Goal: Use online tool/utility

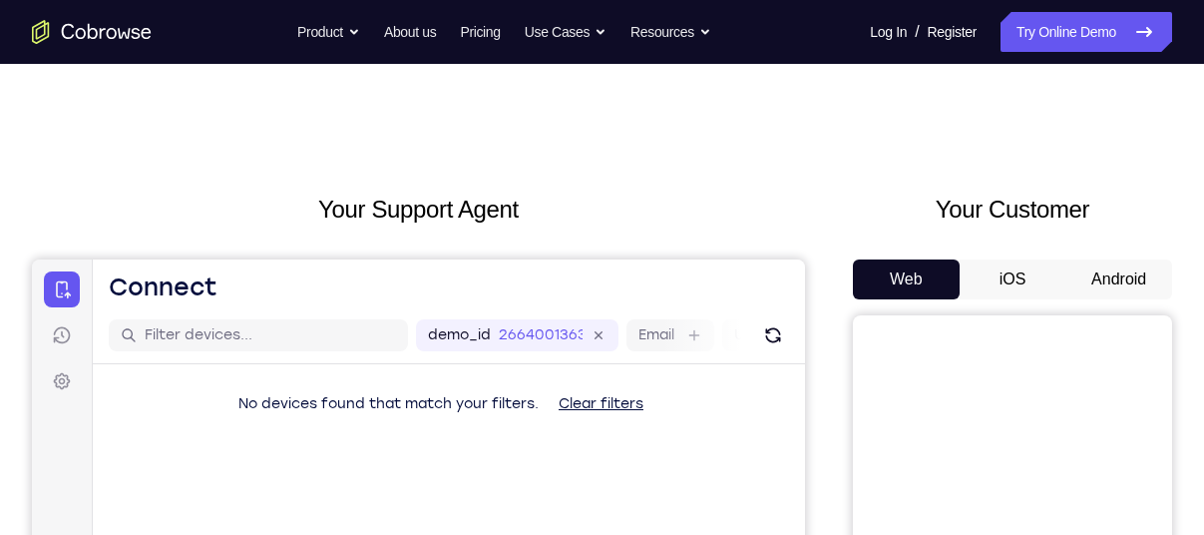
click at [1113, 271] on button "Android" at bounding box center [1118, 279] width 107 height 40
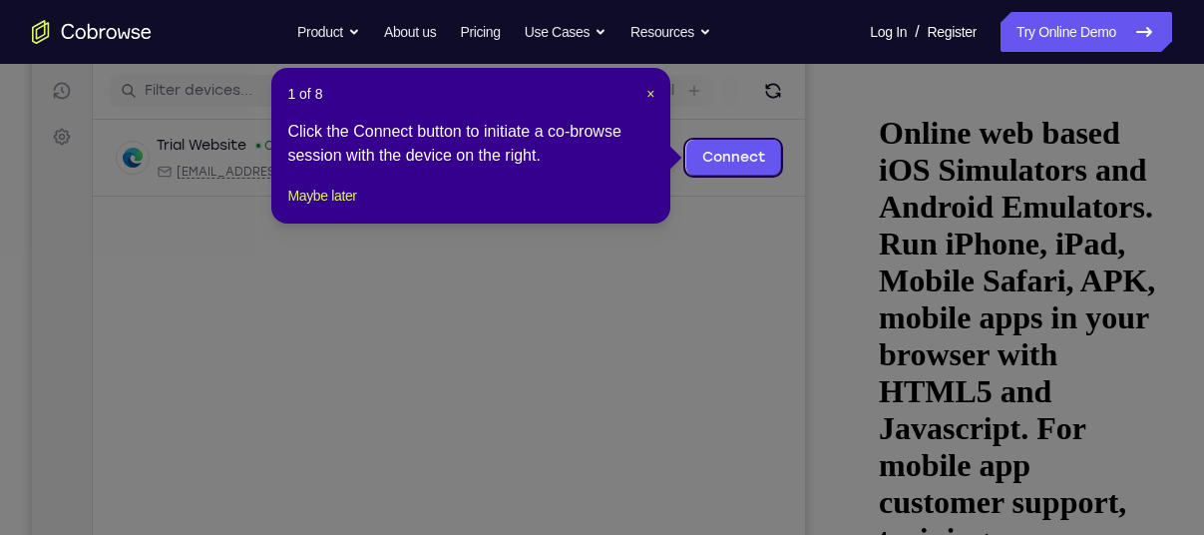
scroll to position [243, 0]
click at [648, 101] on span "×" at bounding box center [650, 95] width 8 height 16
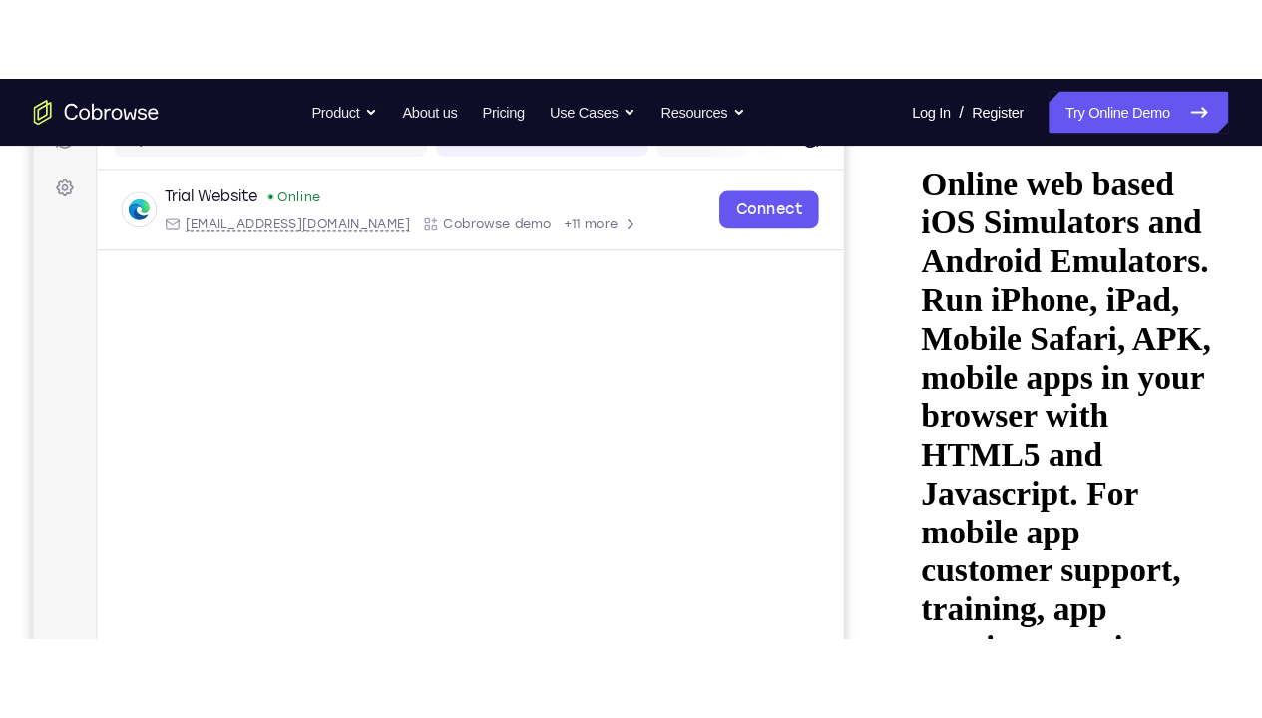
scroll to position [278, 0]
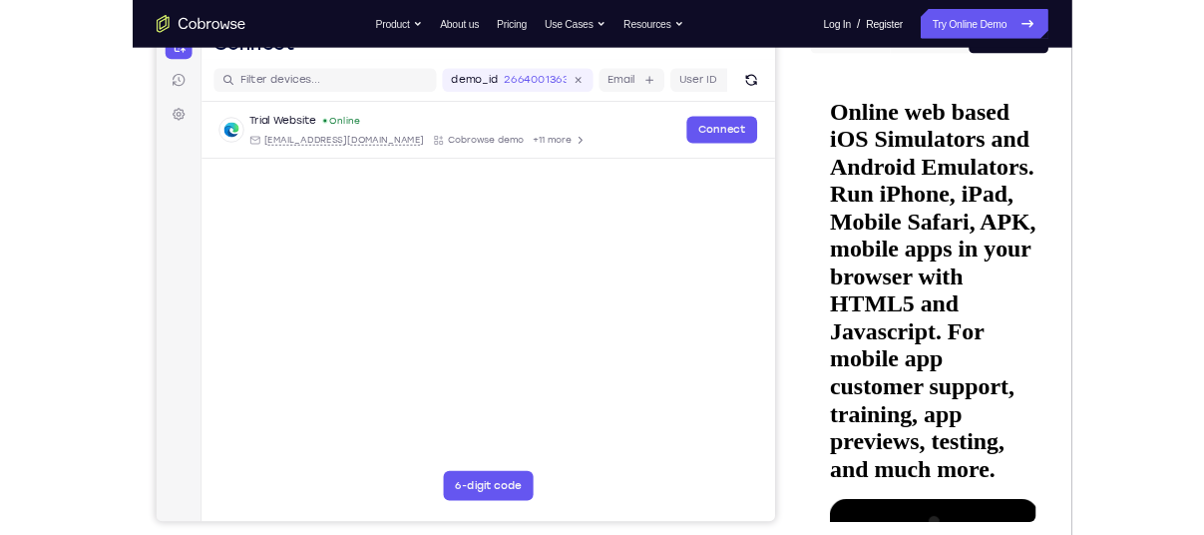
scroll to position [229, 0]
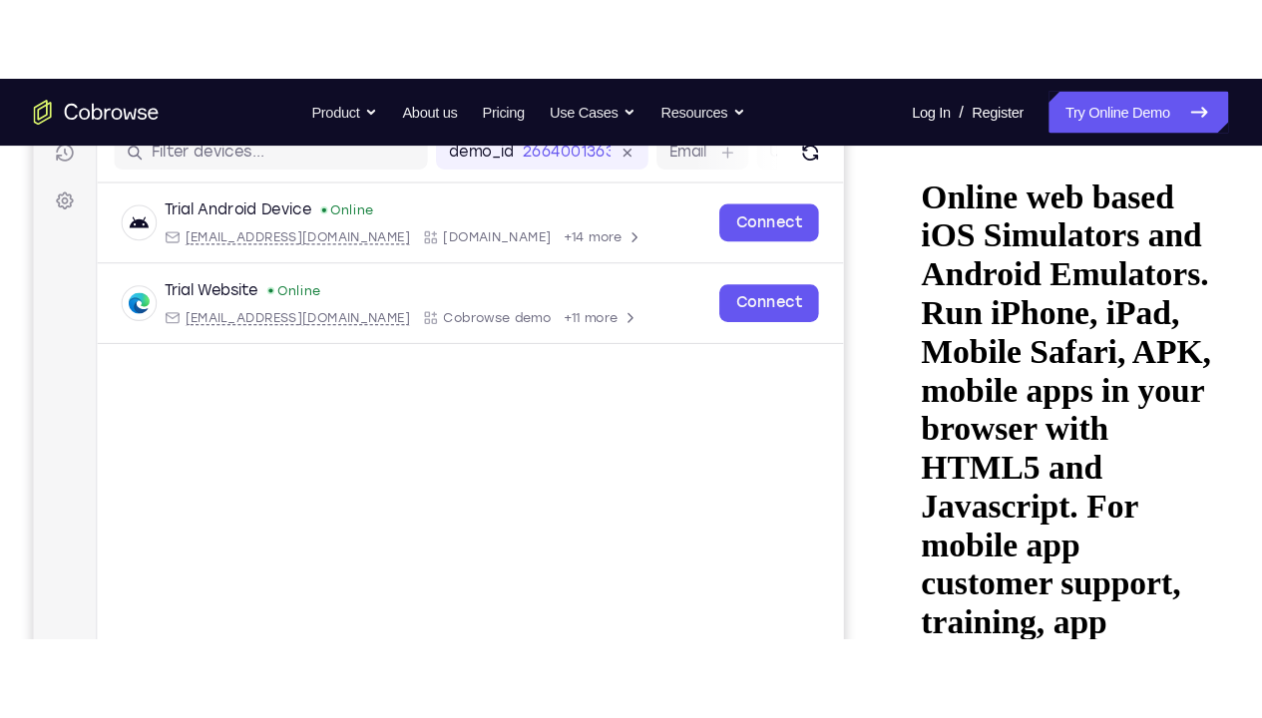
scroll to position [267, 0]
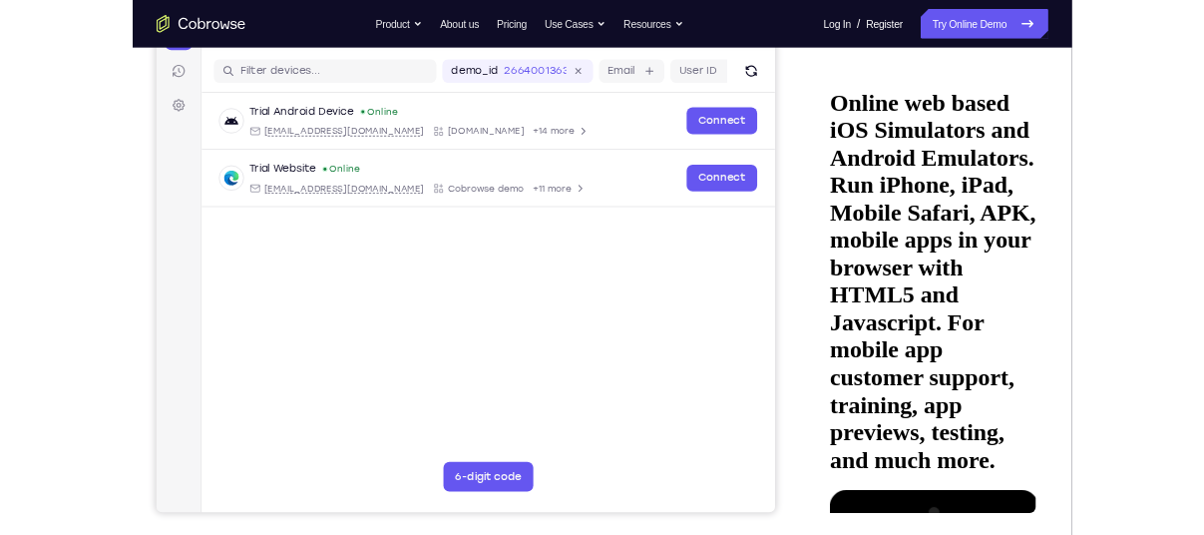
scroll to position [235, 0]
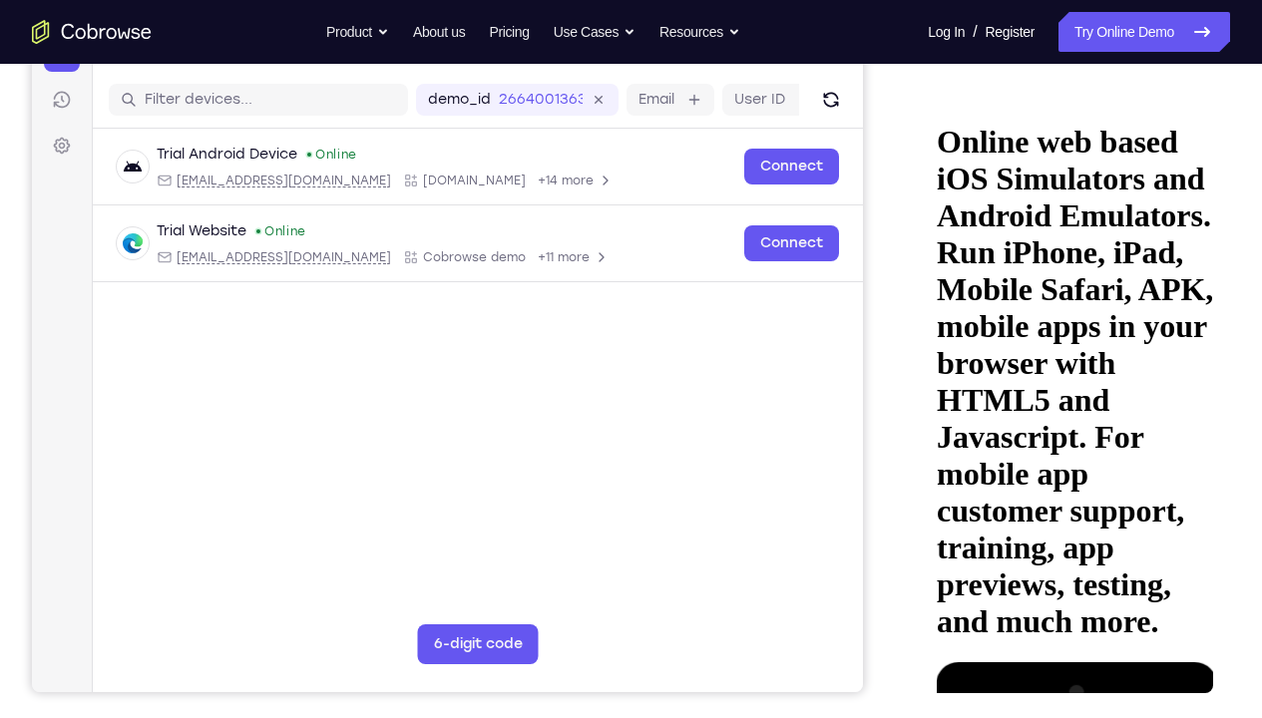
drag, startPoint x: 1044, startPoint y: 192, endPoint x: 1212, endPoint y: 200, distance: 167.7
click at [1203, 200] on html "Online web based iOS Simulators and Android Emulators. Run iPhone, iPad, Mobile…" at bounding box center [1069, 402] width 284 height 614
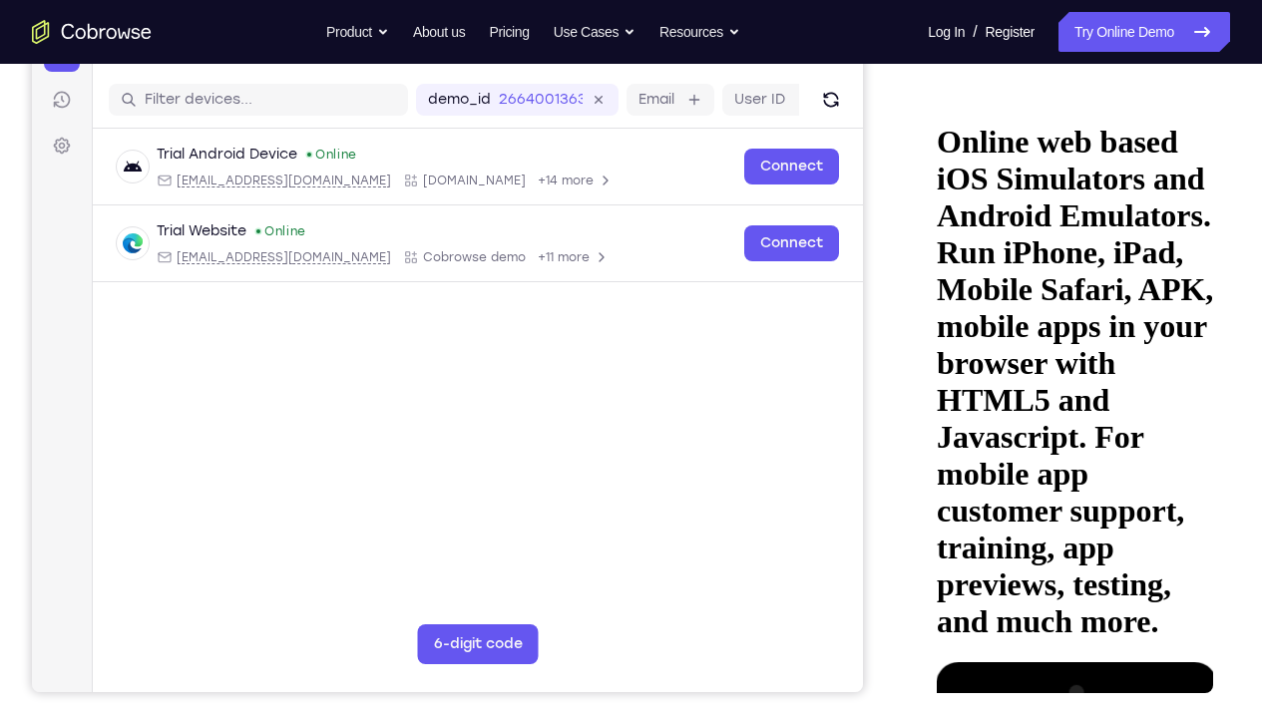
drag, startPoint x: 1118, startPoint y: 576, endPoint x: 1113, endPoint y: 567, distance: 10.3
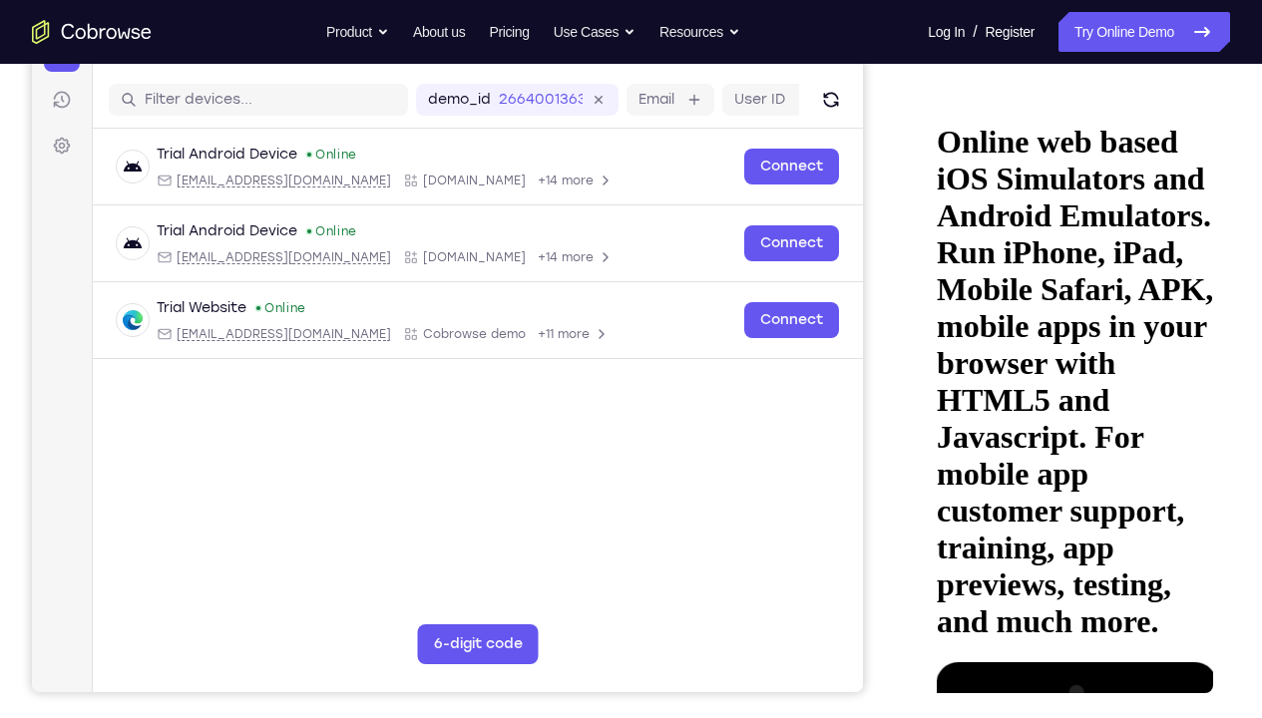
drag, startPoint x: 1023, startPoint y: 193, endPoint x: 1198, endPoint y: 204, distance: 174.9
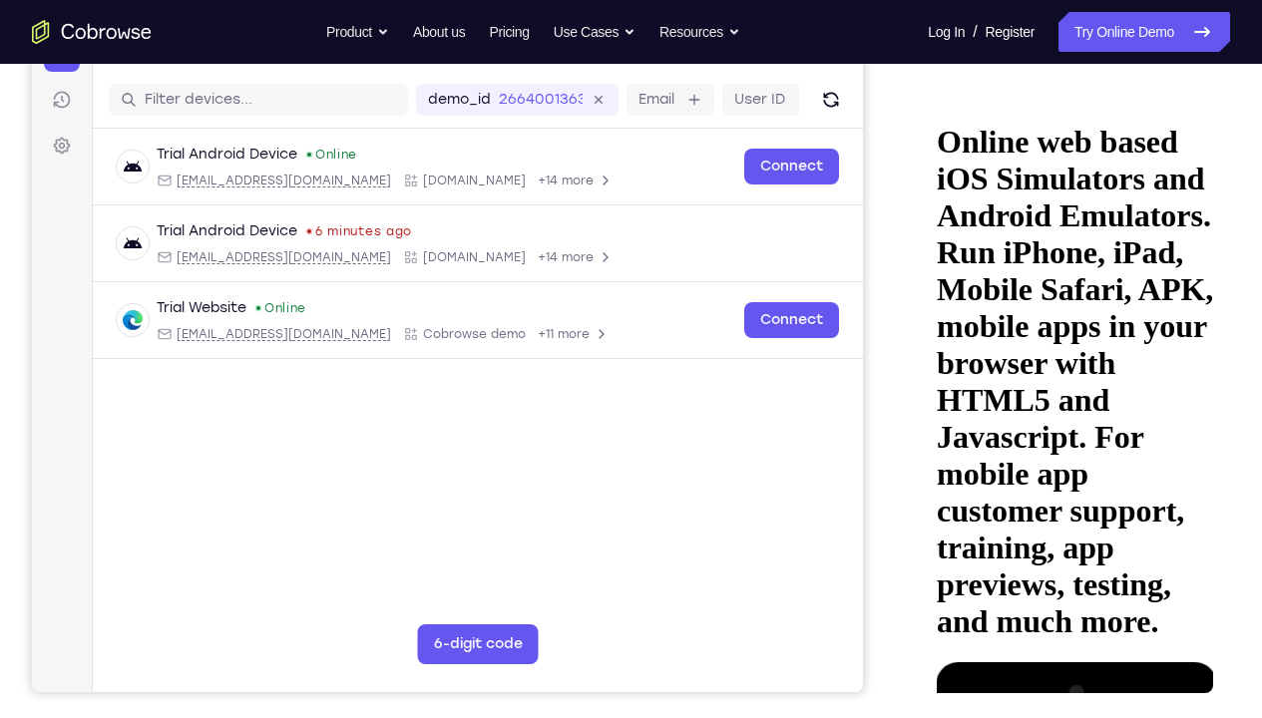
drag, startPoint x: 993, startPoint y: 372, endPoint x: 1075, endPoint y: 548, distance: 194.5
